Goal: Information Seeking & Learning: Learn about a topic

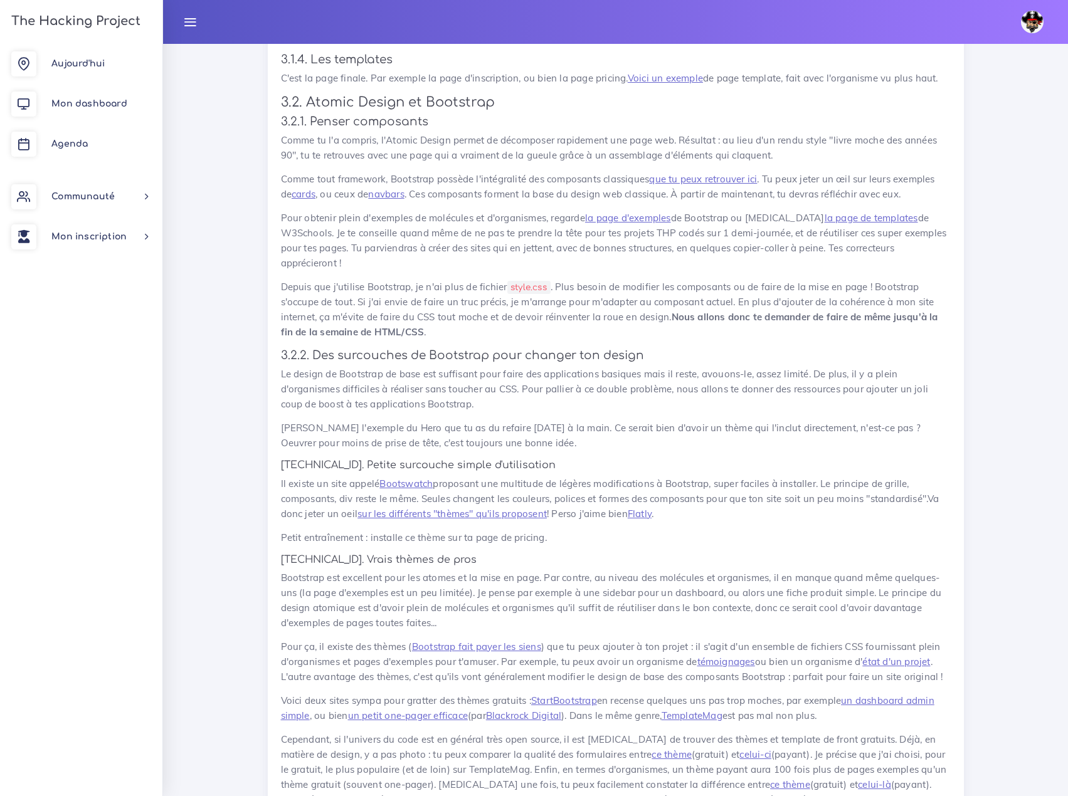
scroll to position [4452, 0]
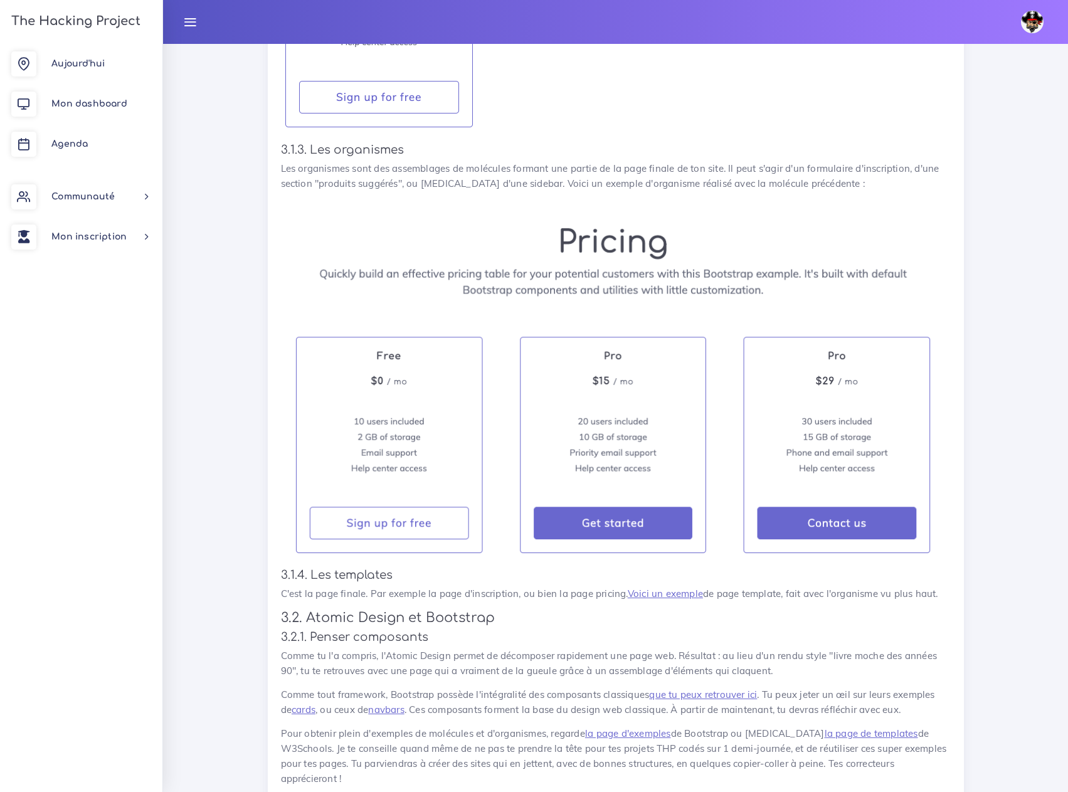
scroll to position [3888, 0]
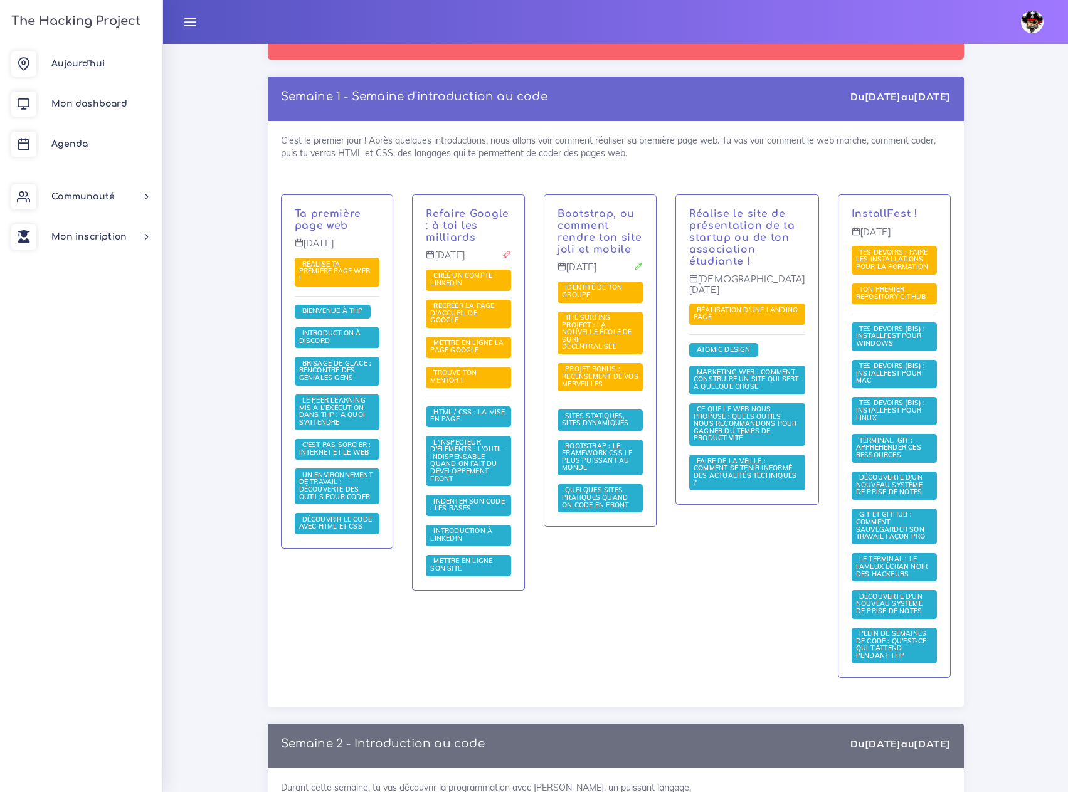
scroll to position [188, 0]
click at [754, 312] on span "Réalisation d'une landing page" at bounding box center [746, 313] width 104 height 16
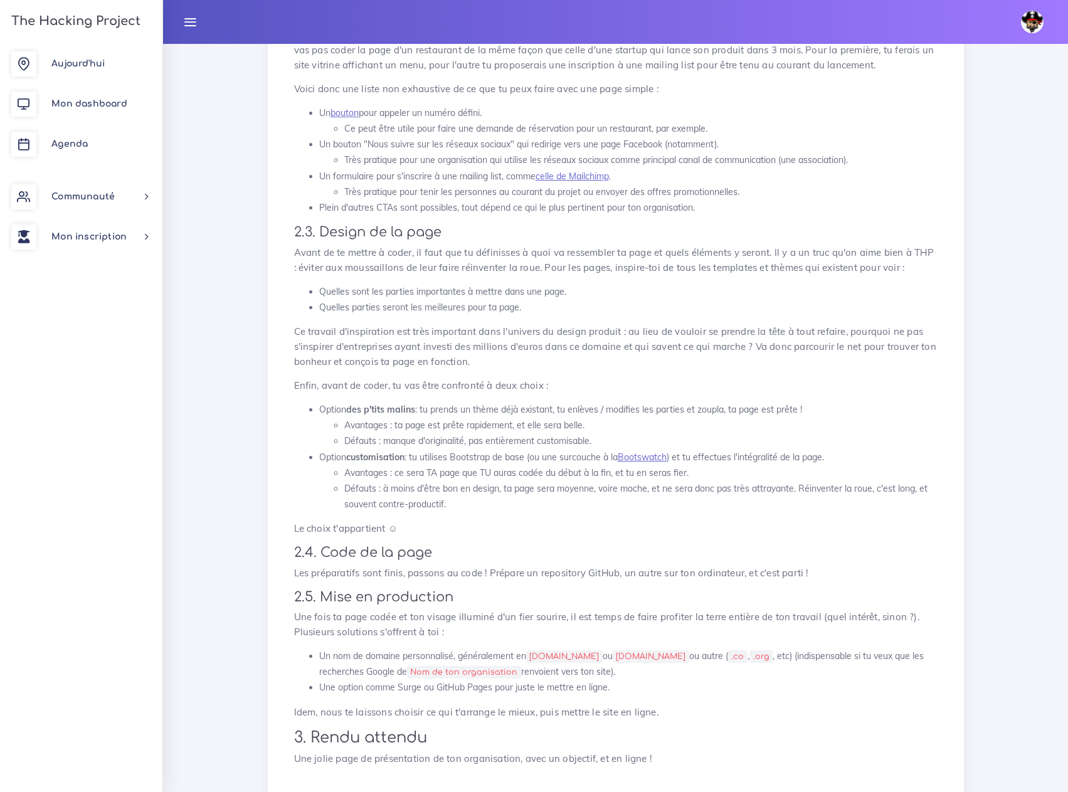
scroll to position [927, 0]
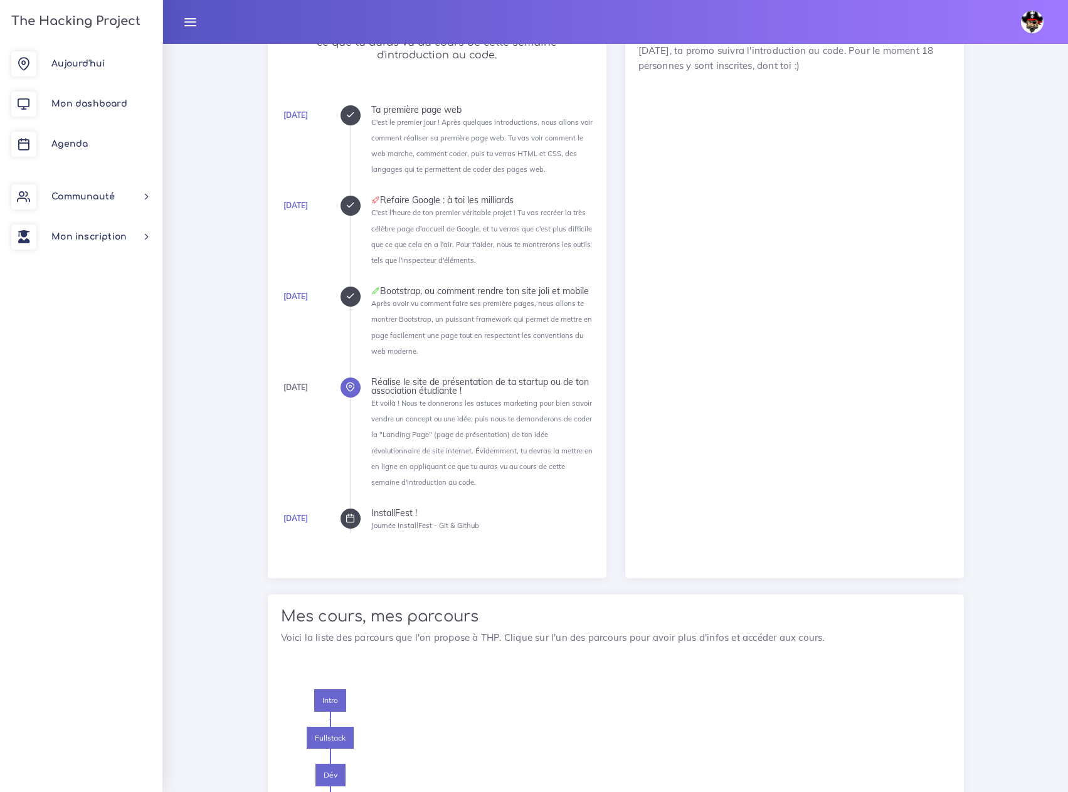
scroll to position [878, 0]
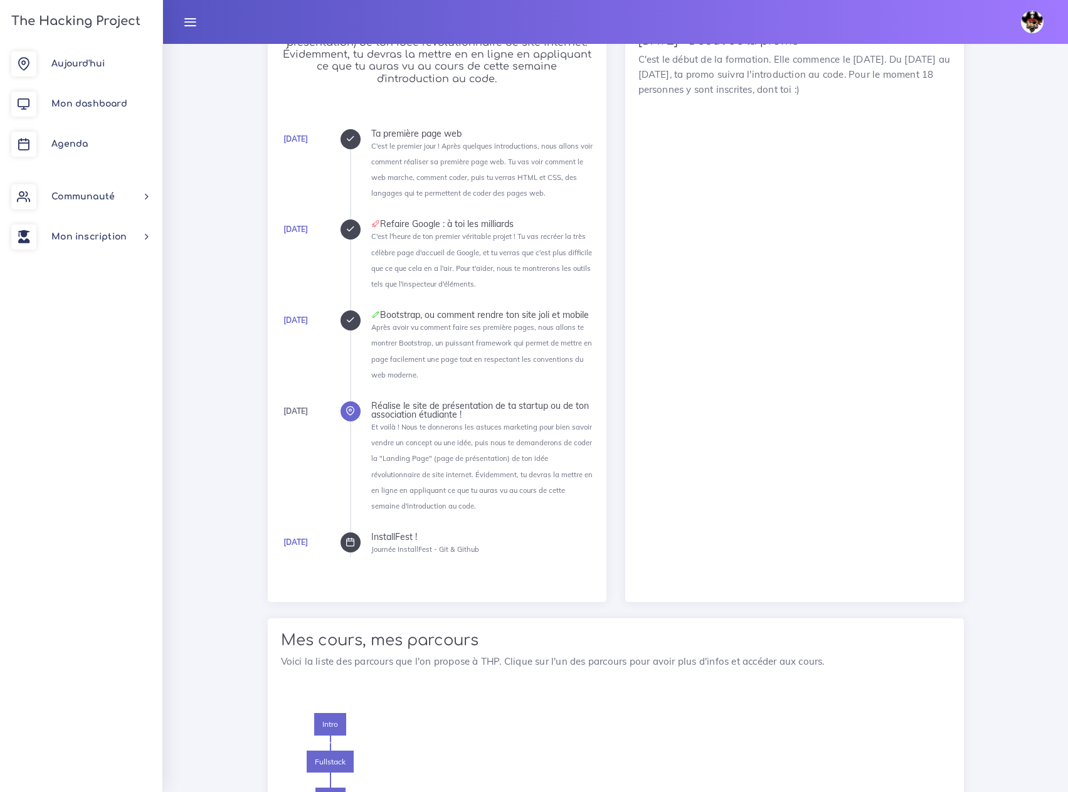
click at [349, 318] on icon at bounding box center [350, 319] width 9 height 9
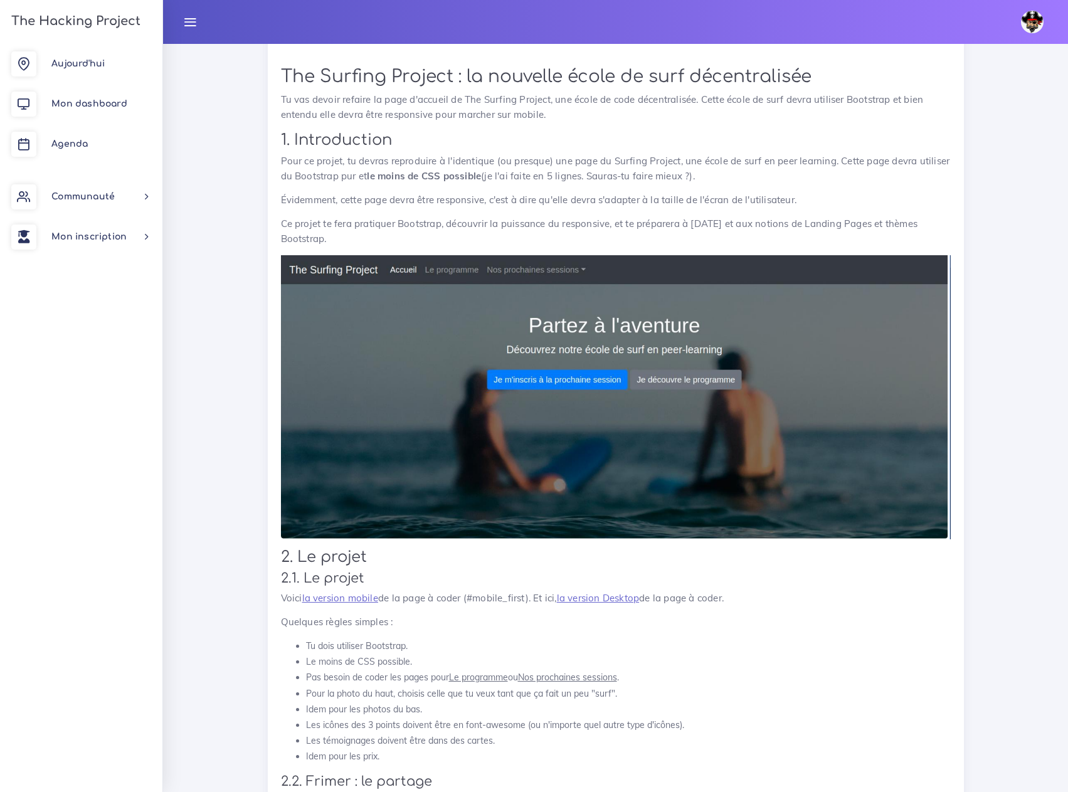
scroll to position [1254, 0]
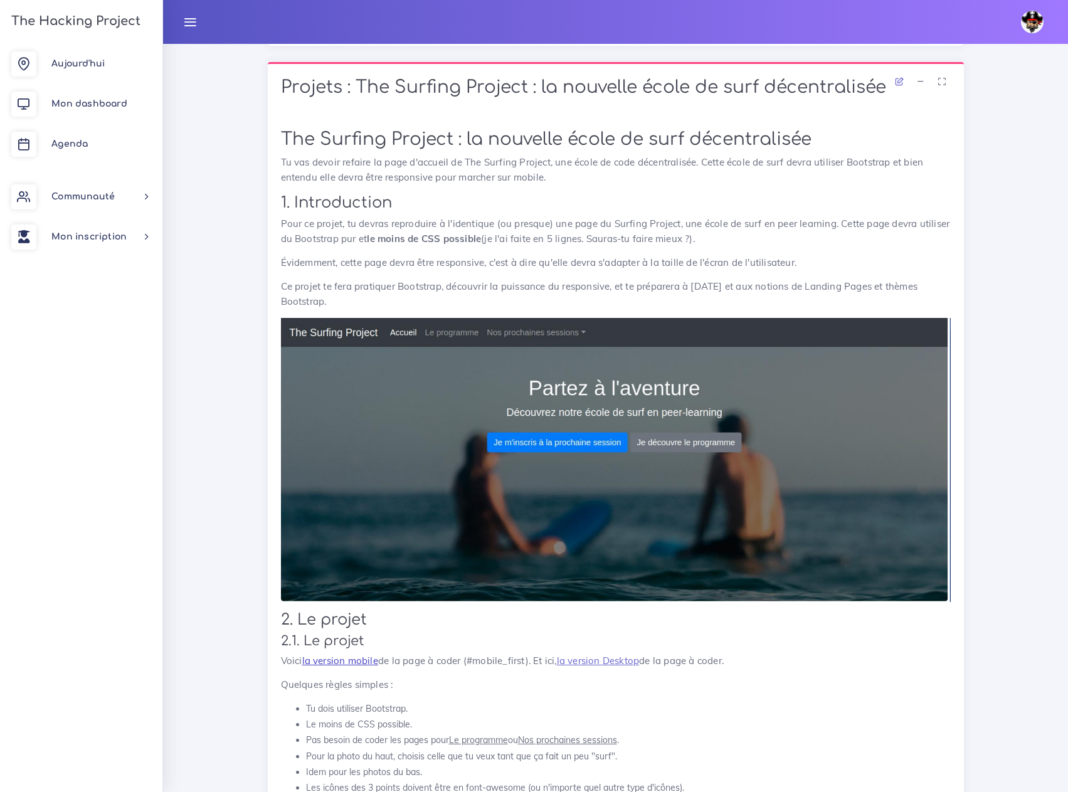
click at [330, 655] on link "la version mobile" at bounding box center [340, 661] width 76 height 12
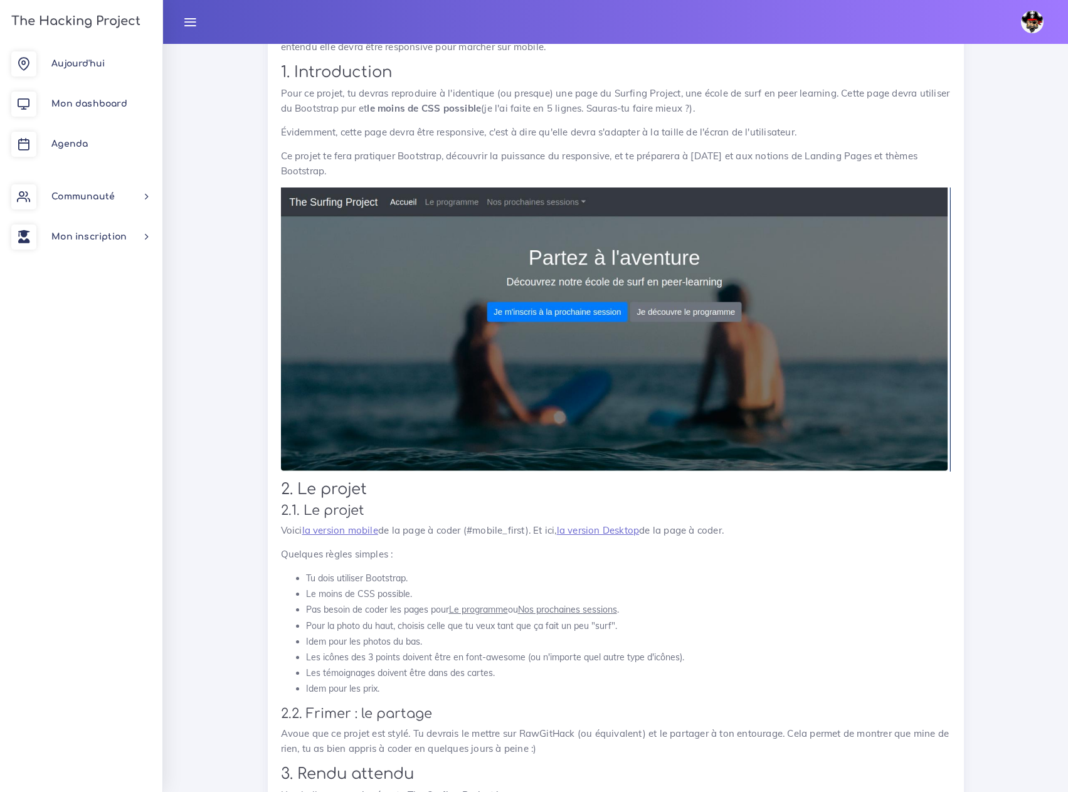
scroll to position [1442, 0]
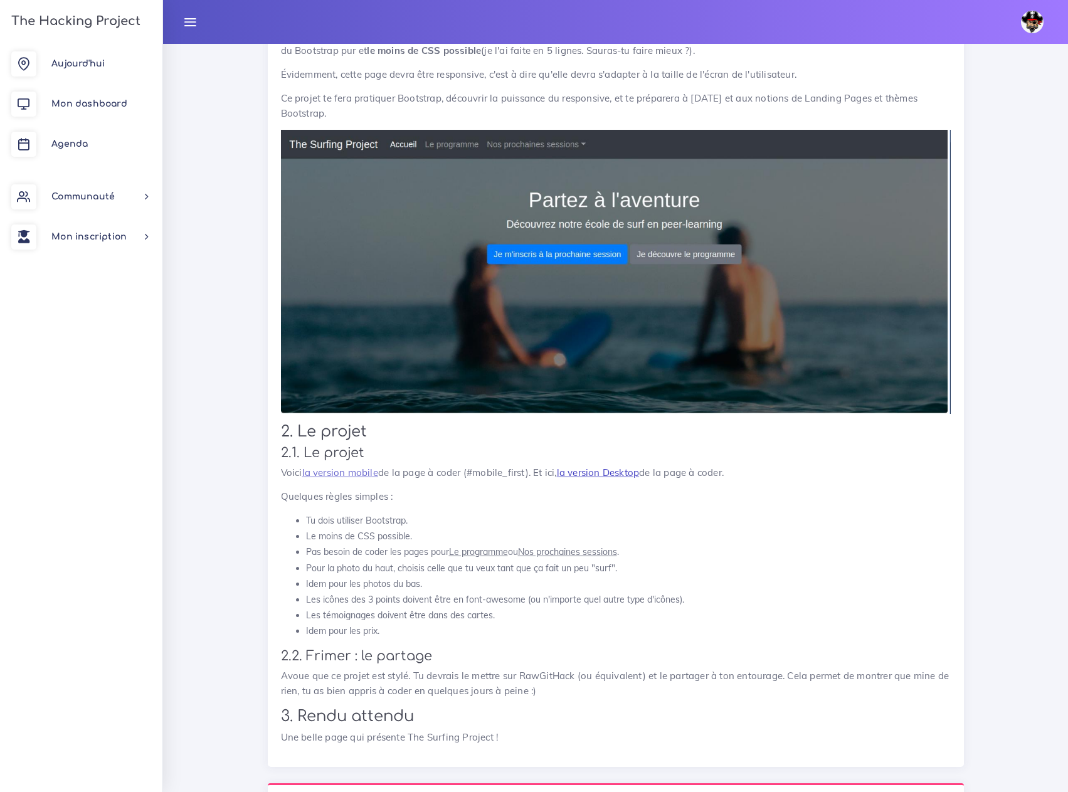
click at [579, 467] on link "la version Desktop" at bounding box center [598, 473] width 83 height 12
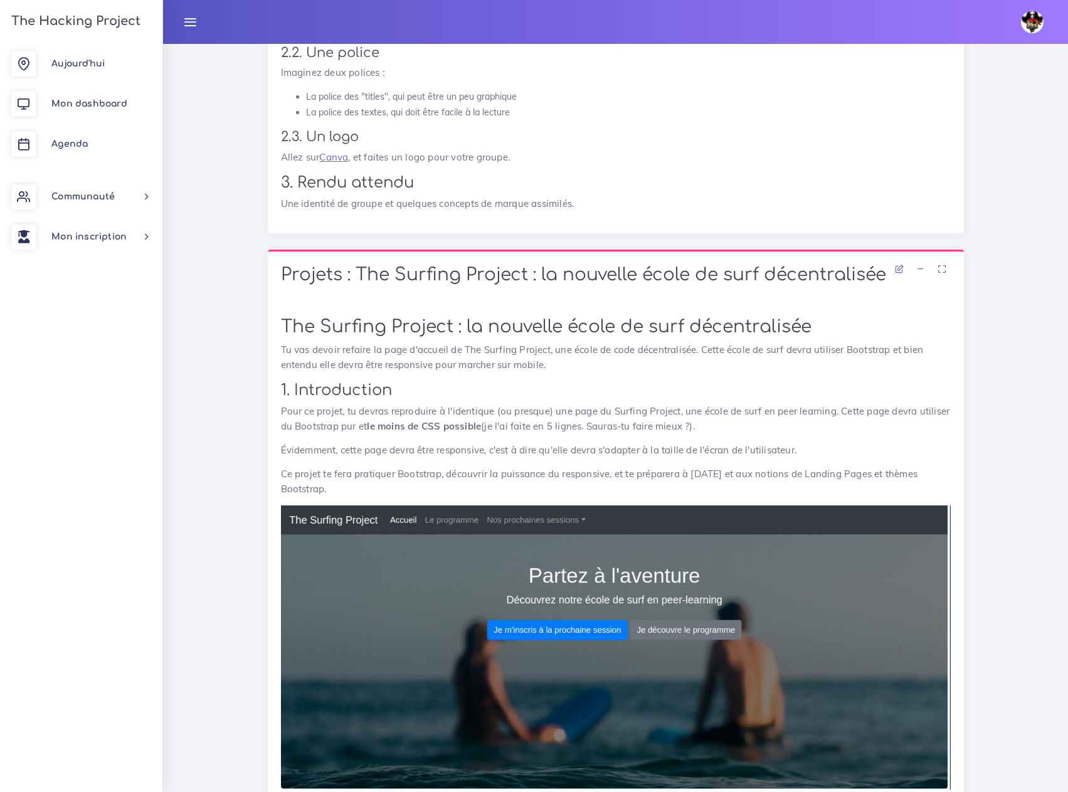
scroll to position [1066, 0]
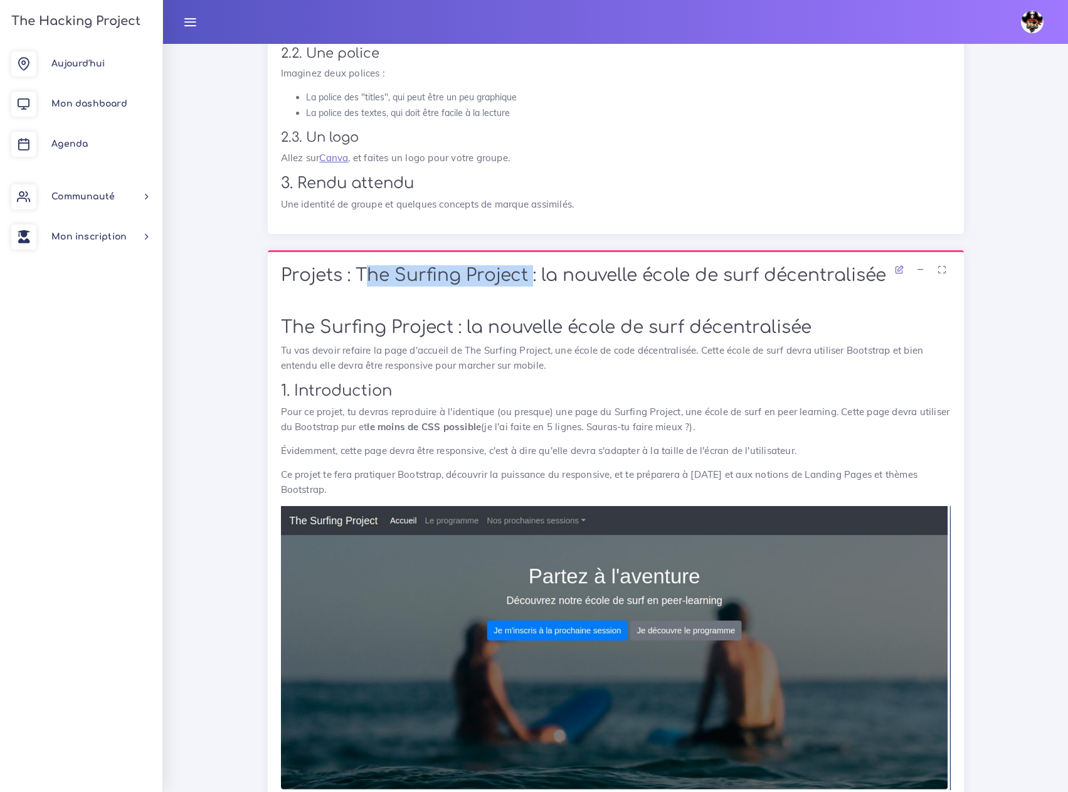
drag, startPoint x: 359, startPoint y: 221, endPoint x: 527, endPoint y: 230, distance: 168.3
click at [527, 265] on h1 "Projets : The Surfing Project : la nouvelle école de surf décentralisée" at bounding box center [616, 275] width 670 height 21
copy h1 "The Surfing Project"
click at [921, 16] on div "[DEMOGRAPHIC_DATA] Éditer profil Lier son compte Zone à risques Déconnexion" at bounding box center [615, 22] width 882 height 44
